Goal: Task Accomplishment & Management: Use online tool/utility

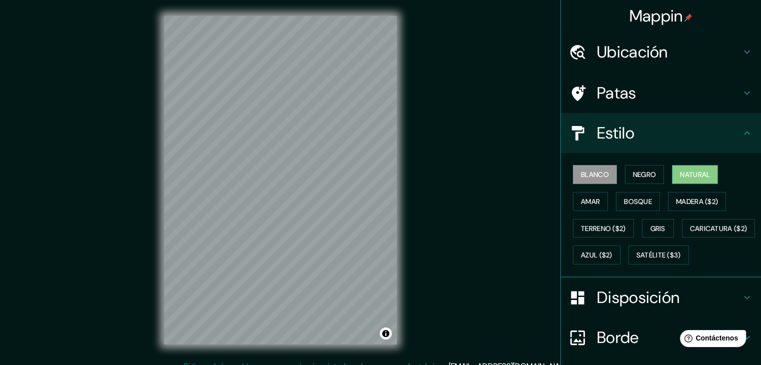
click at [680, 170] on font "Natural" at bounding box center [695, 174] width 30 height 9
click at [592, 229] on font "Terreno ($2)" at bounding box center [603, 228] width 45 height 9
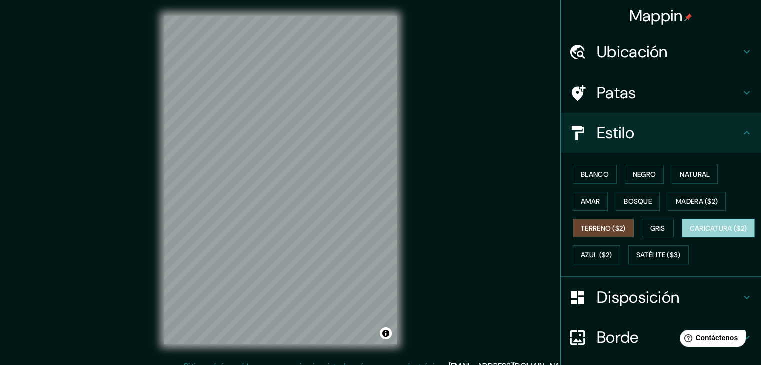
click at [690, 235] on font "Caricatura ($2)" at bounding box center [719, 228] width 58 height 13
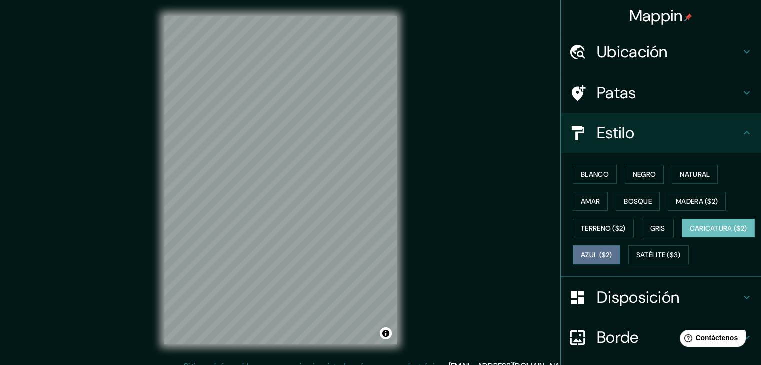
click at [612, 253] on font "Azul ($2)" at bounding box center [597, 255] width 32 height 9
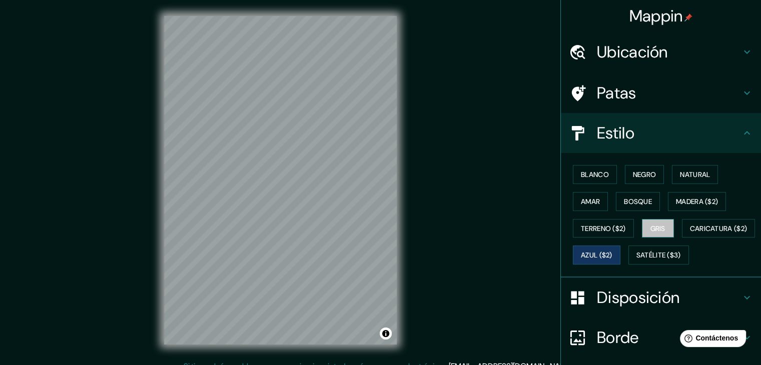
click at [656, 228] on font "Gris" at bounding box center [658, 228] width 15 height 9
click at [601, 170] on font "Blanco" at bounding box center [595, 174] width 28 height 9
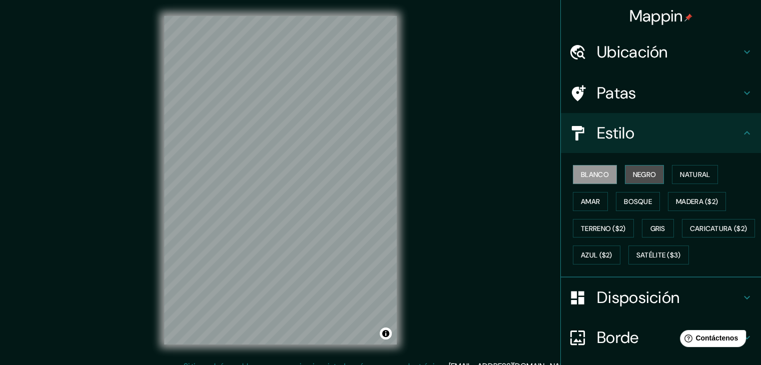
click at [638, 173] on font "Negro" at bounding box center [645, 174] width 24 height 9
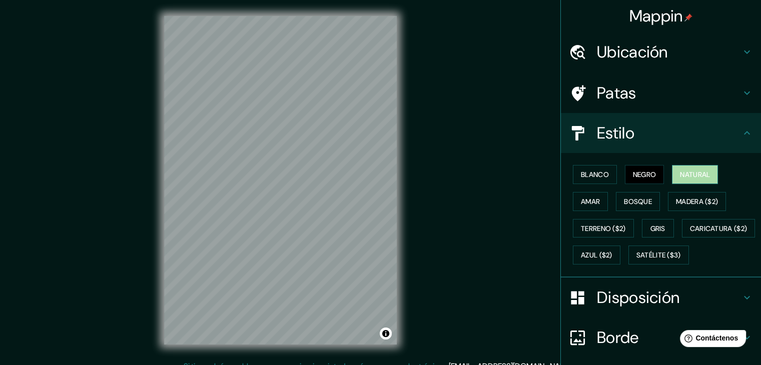
click at [686, 173] on font "Natural" at bounding box center [695, 174] width 30 height 9
click at [590, 205] on font "Amar" at bounding box center [590, 201] width 19 height 9
click at [689, 174] on font "Natural" at bounding box center [695, 174] width 30 height 9
click at [592, 207] on font "Amar" at bounding box center [590, 201] width 19 height 13
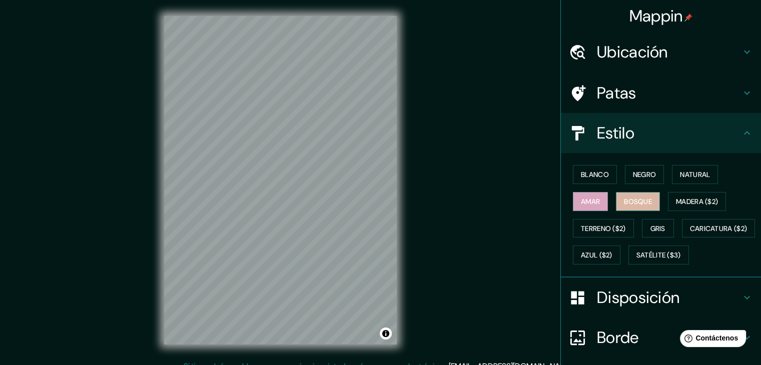
click at [640, 203] on font "Bosque" at bounding box center [638, 201] width 28 height 9
click at [687, 196] on font "Madera ($2)" at bounding box center [697, 201] width 42 height 13
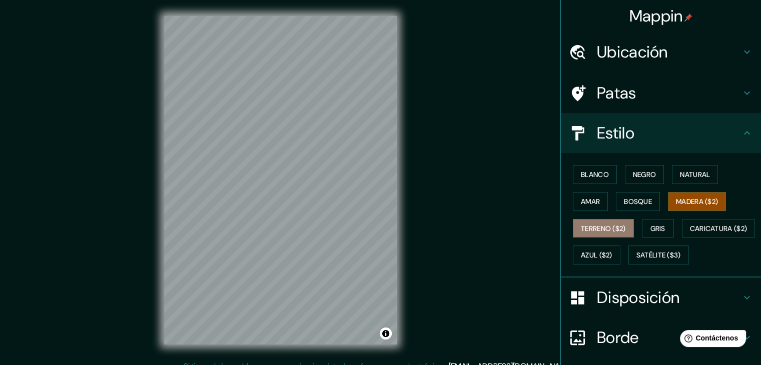
click at [588, 231] on font "Terreno ($2)" at bounding box center [603, 228] width 45 height 9
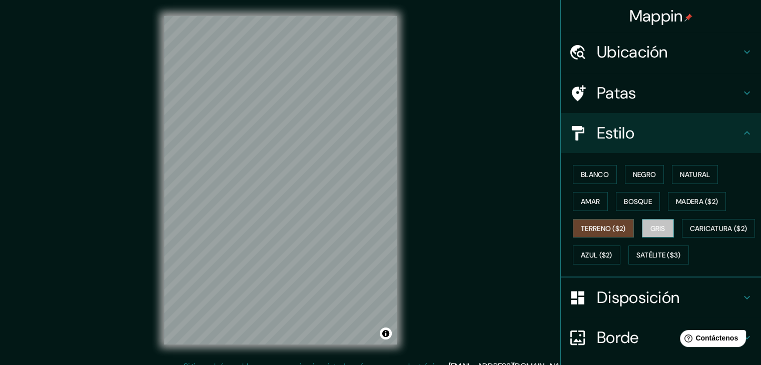
click at [651, 229] on font "Gris" at bounding box center [658, 228] width 15 height 9
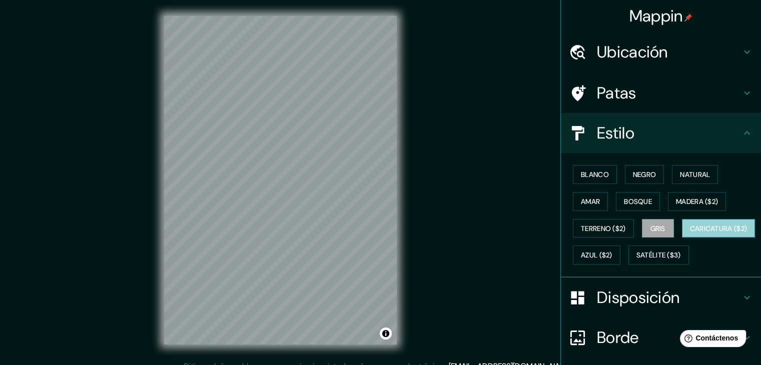
click at [690, 233] on font "Caricatura ($2)" at bounding box center [719, 228] width 58 height 9
